Goal: Go to known website: Go to known website

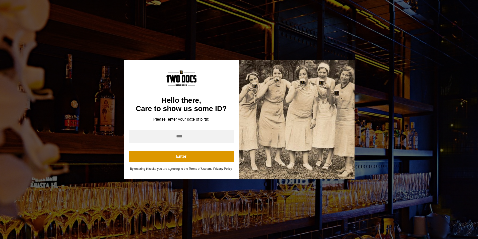
scroll to position [853, 0]
click at [369, 83] on div "You are not old enough to view this content. Try again on your 21st birthday. H…" at bounding box center [239, 119] width 478 height 239
click at [356, 59] on div "You are not old enough to view this content. Try again on your 21st birthday. H…" at bounding box center [239, 119] width 478 height 239
click at [355, 57] on div "You are not old enough to view this content. Try again on your 21st birthday. H…" at bounding box center [239, 119] width 478 height 239
click at [349, 60] on div "You are not old enough to view this content. Try again on your 21st birthday. H…" at bounding box center [239, 119] width 478 height 239
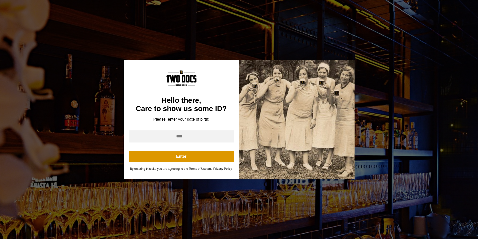
click at [187, 144] on div "Enter" at bounding box center [181, 146] width 105 height 32
click at [193, 129] on div "Hello there, Care to show us some ID? Please, enter your date of birth: Enter B…" at bounding box center [182, 119] width 116 height 119
click at [200, 136] on input "year" at bounding box center [181, 136] width 105 height 13
type input "****"
click button "Enter" at bounding box center [181, 156] width 105 height 11
